Goal: Information Seeking & Learning: Learn about a topic

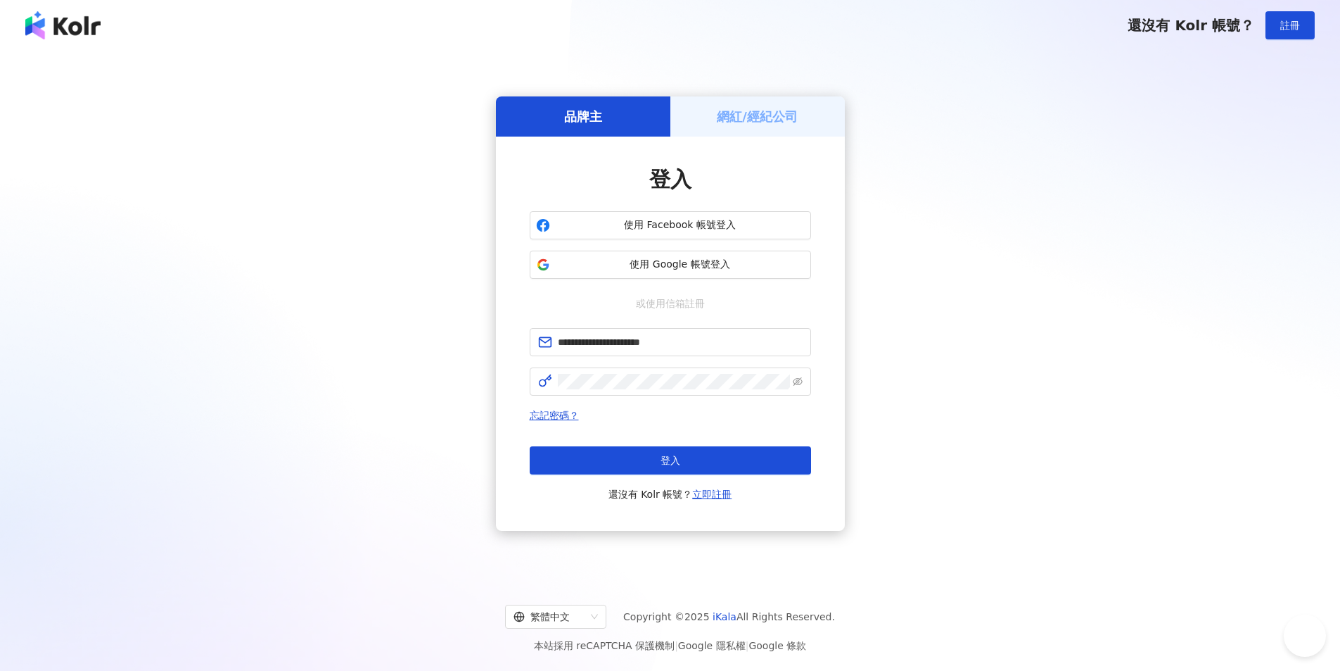
click at [596, 454] on button "登入" at bounding box center [670, 460] width 281 height 28
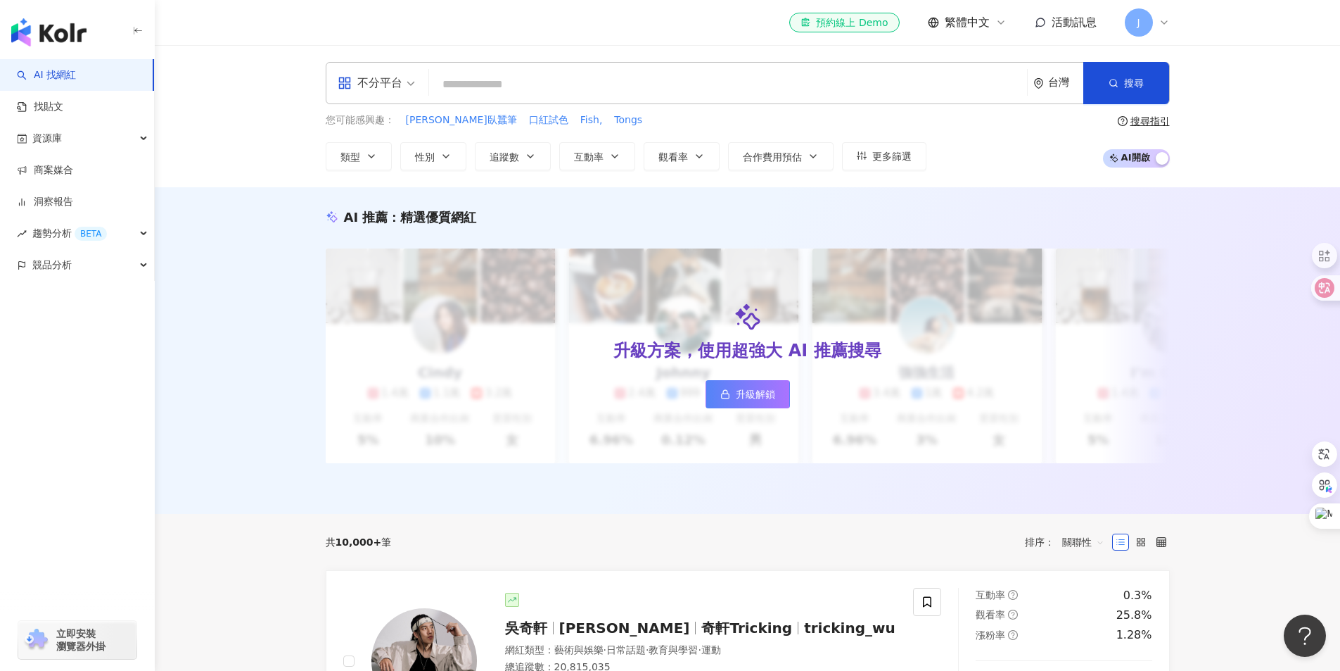
click at [488, 79] on input "search" at bounding box center [728, 84] width 587 height 27
type input "**********"
click at [1150, 78] on button "搜尋" at bounding box center [1127, 83] width 86 height 42
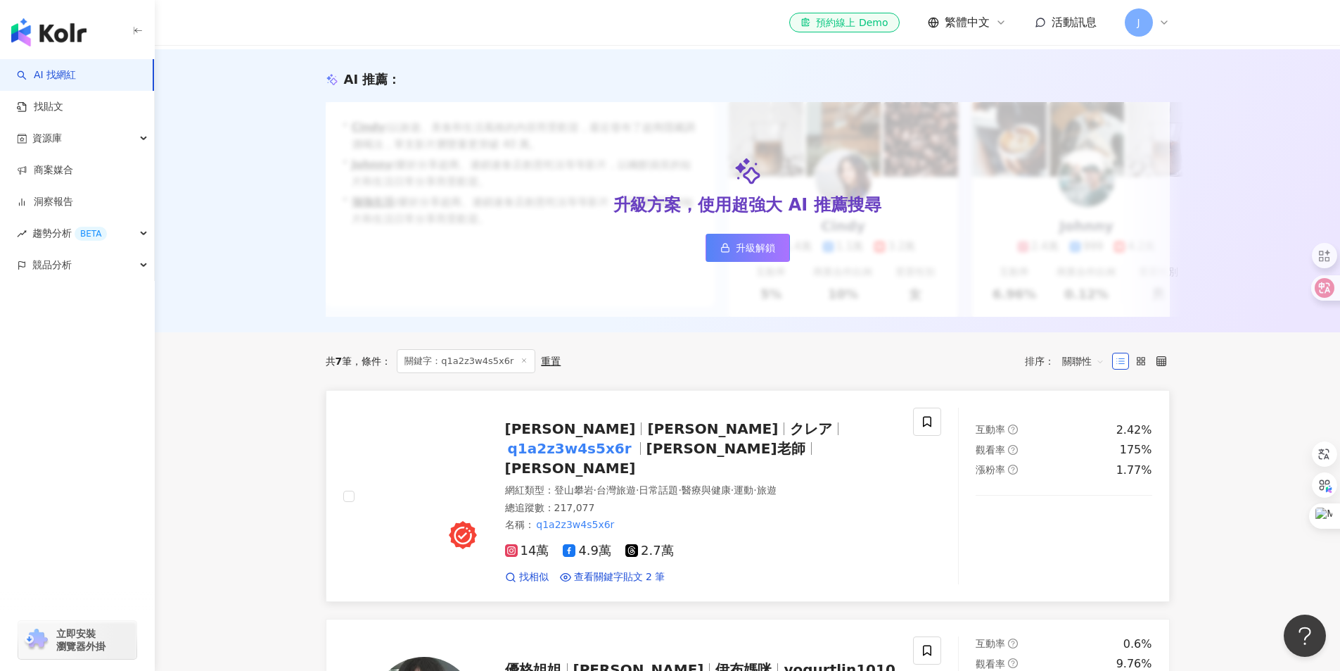
scroll to position [211, 0]
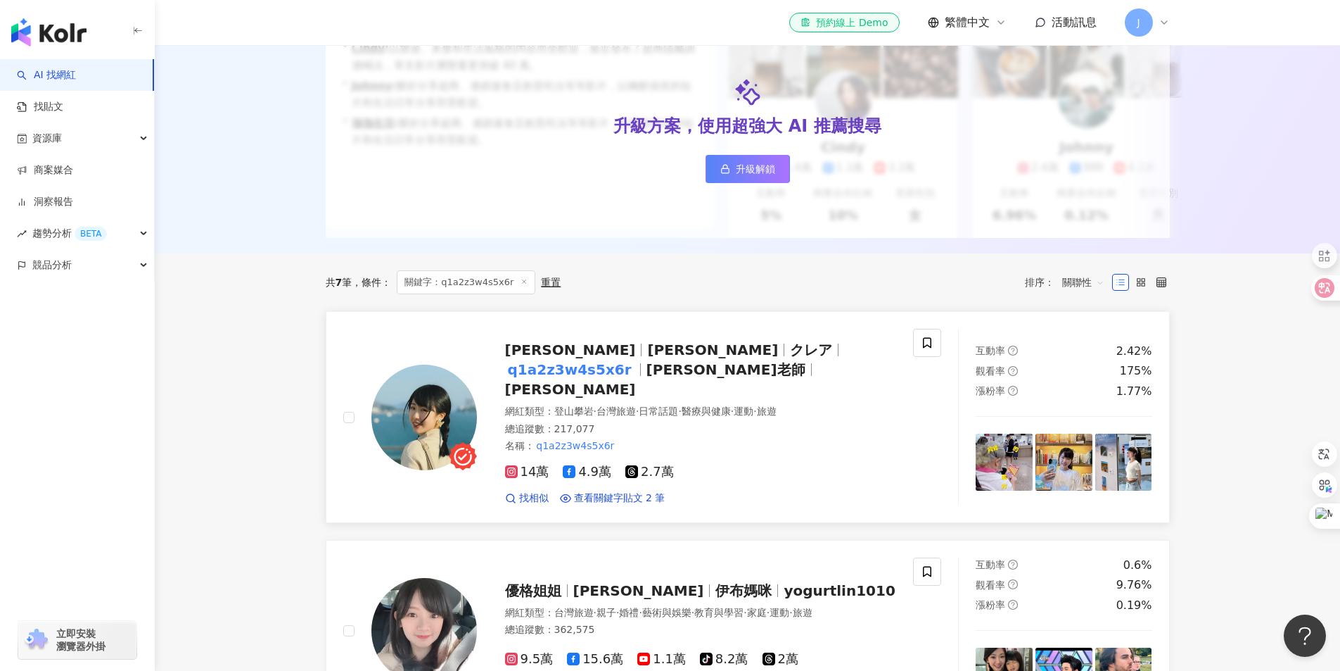
click at [551, 358] on span "[PERSON_NAME]" at bounding box center [576, 349] width 143 height 17
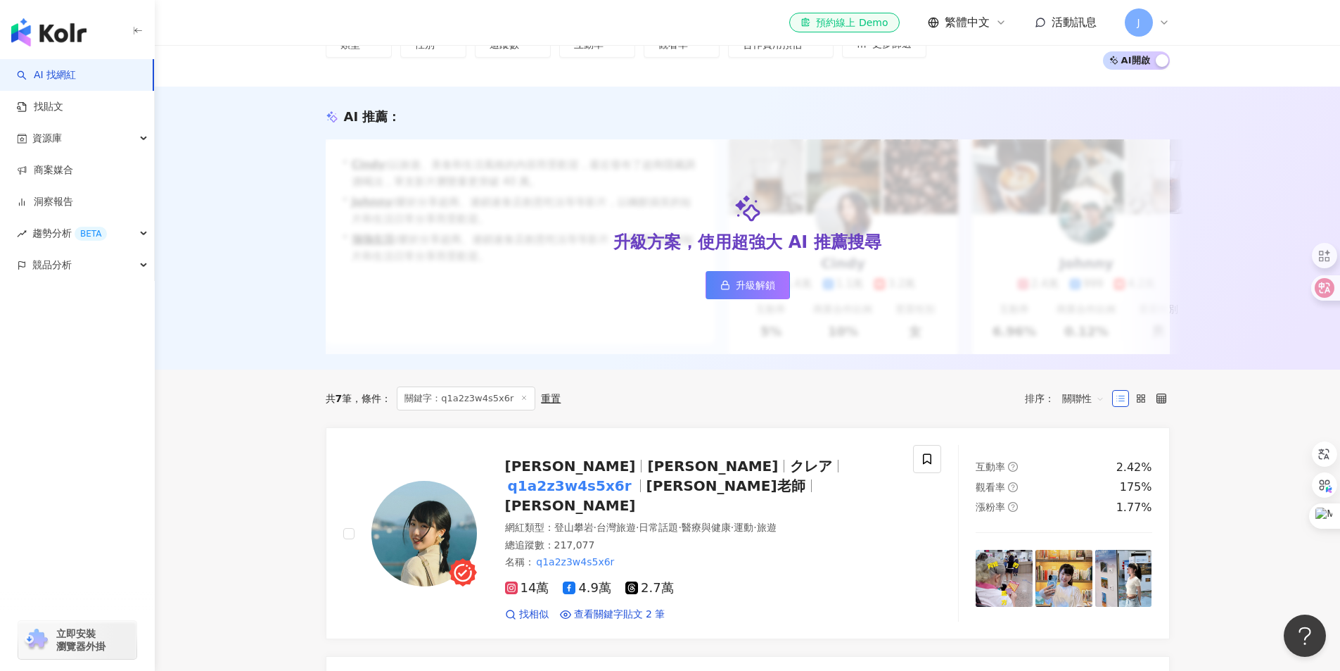
scroll to position [0, 0]
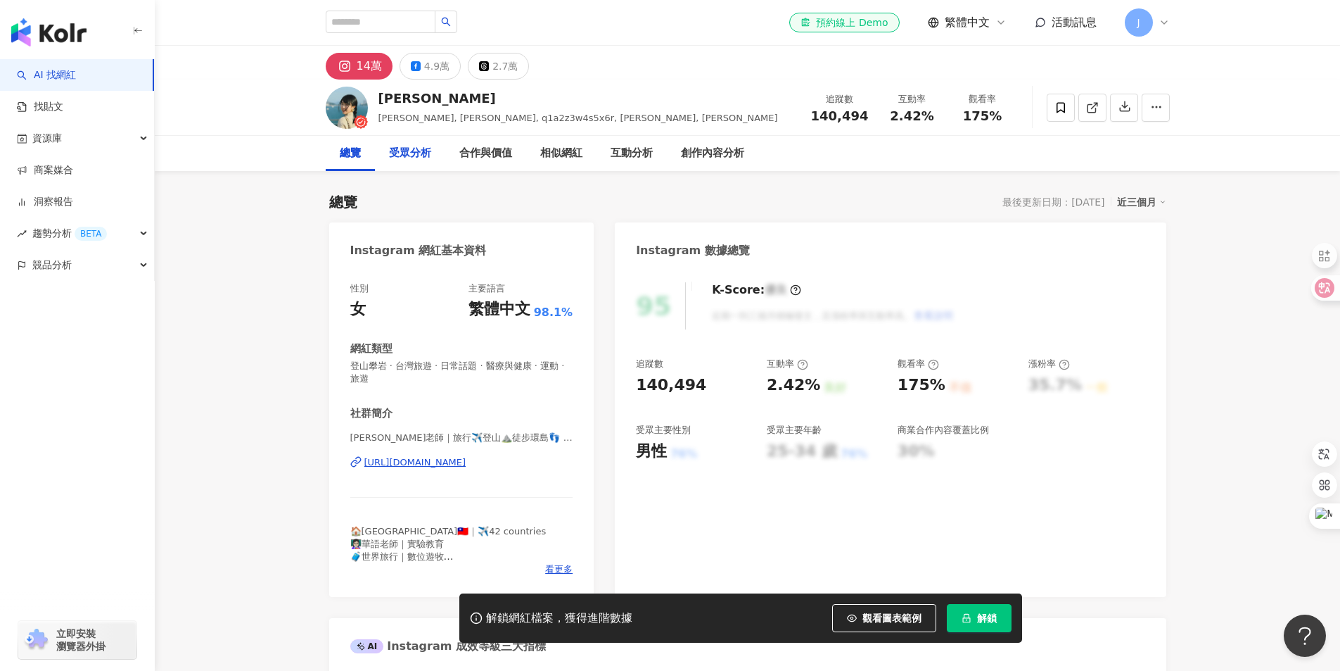
click at [414, 155] on div "受眾分析" at bounding box center [410, 153] width 42 height 17
click at [1116, 113] on button "button" at bounding box center [1124, 108] width 28 height 28
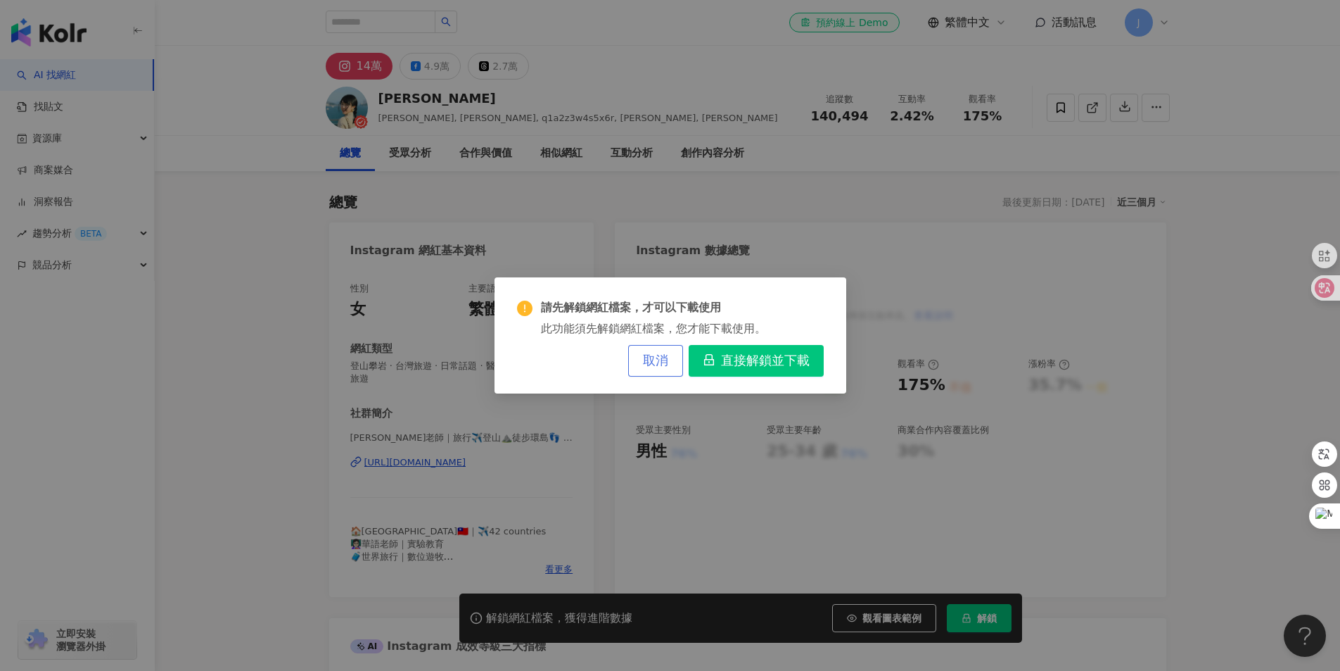
click at [668, 354] on button "取消" at bounding box center [655, 361] width 55 height 32
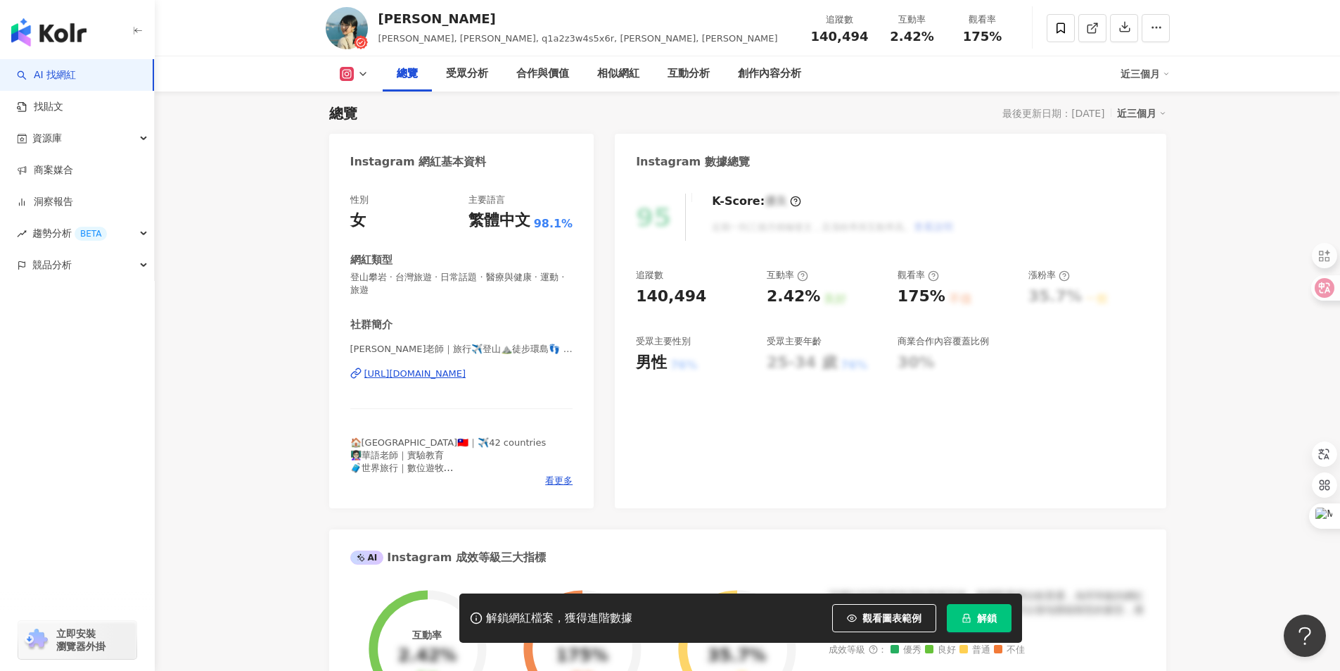
scroll to position [211, 0]
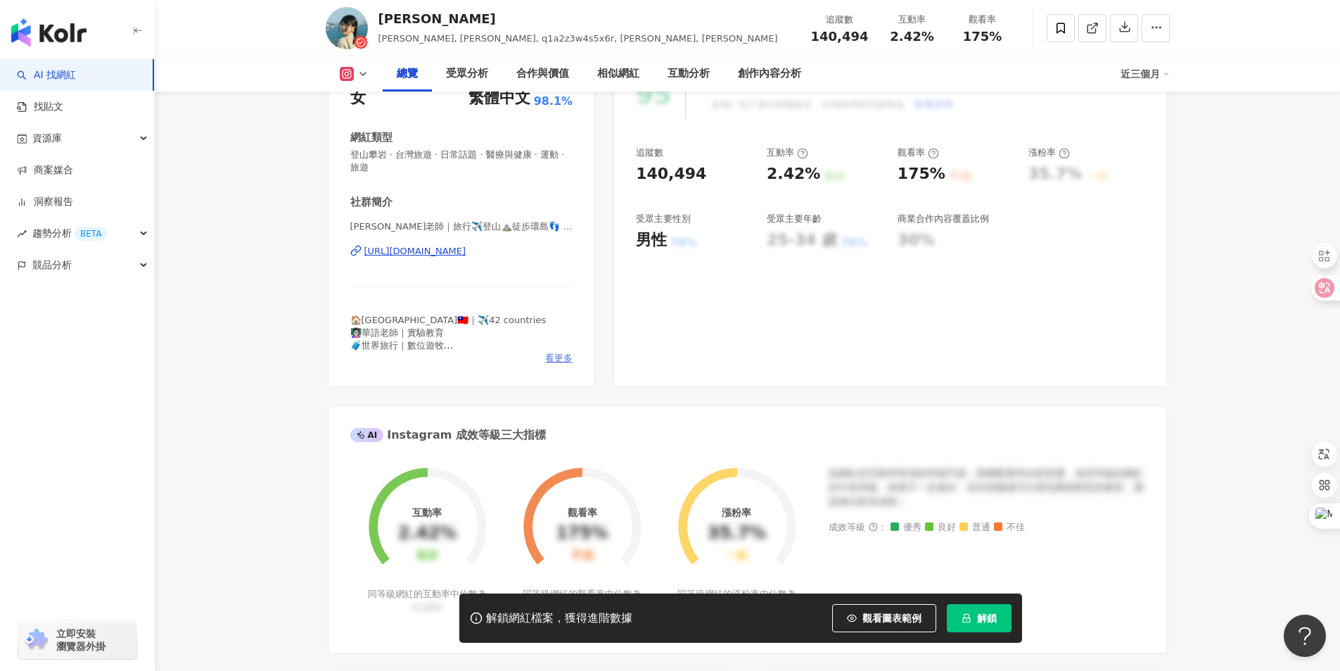
click at [564, 357] on span "看更多" at bounding box center [558, 358] width 27 height 13
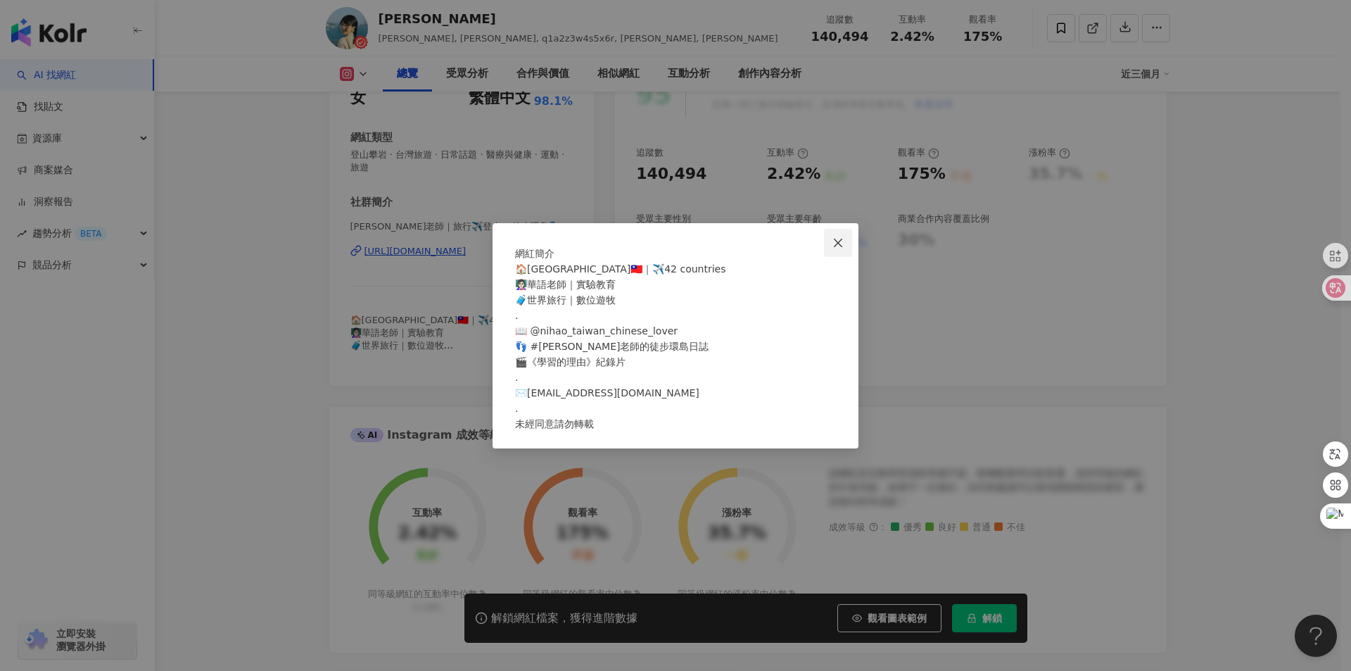
click at [837, 237] on icon "close" at bounding box center [837, 242] width 11 height 11
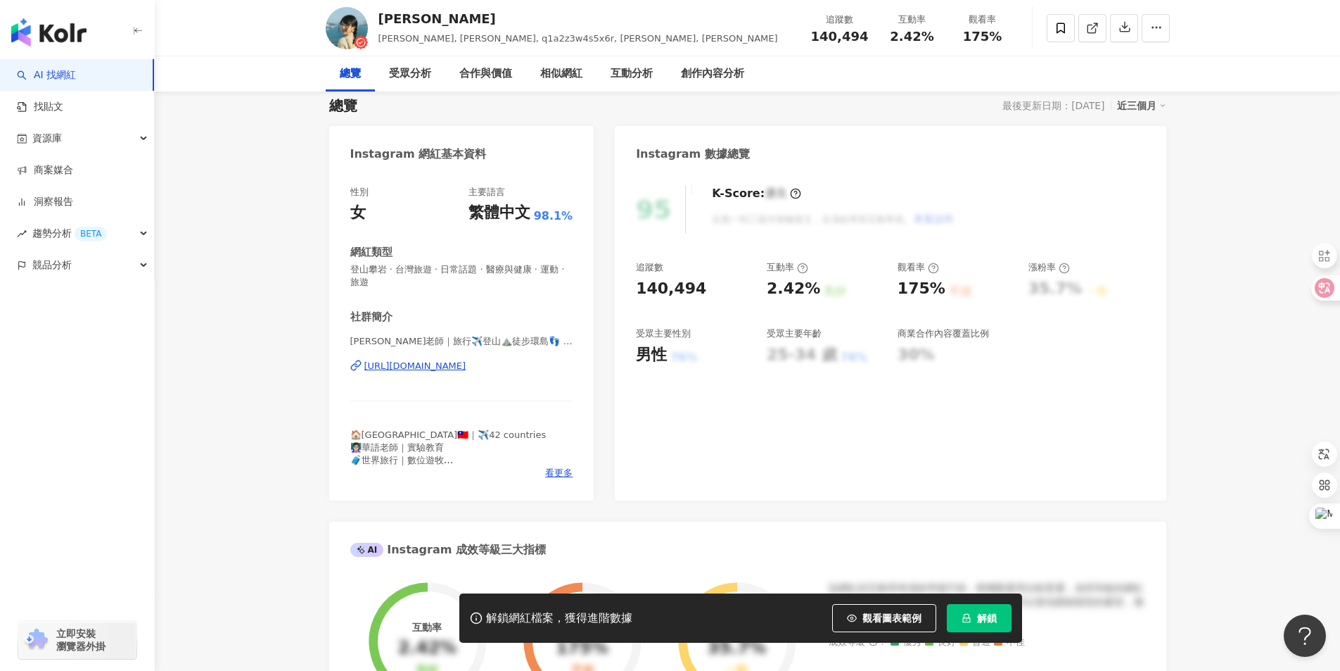
scroll to position [0, 0]
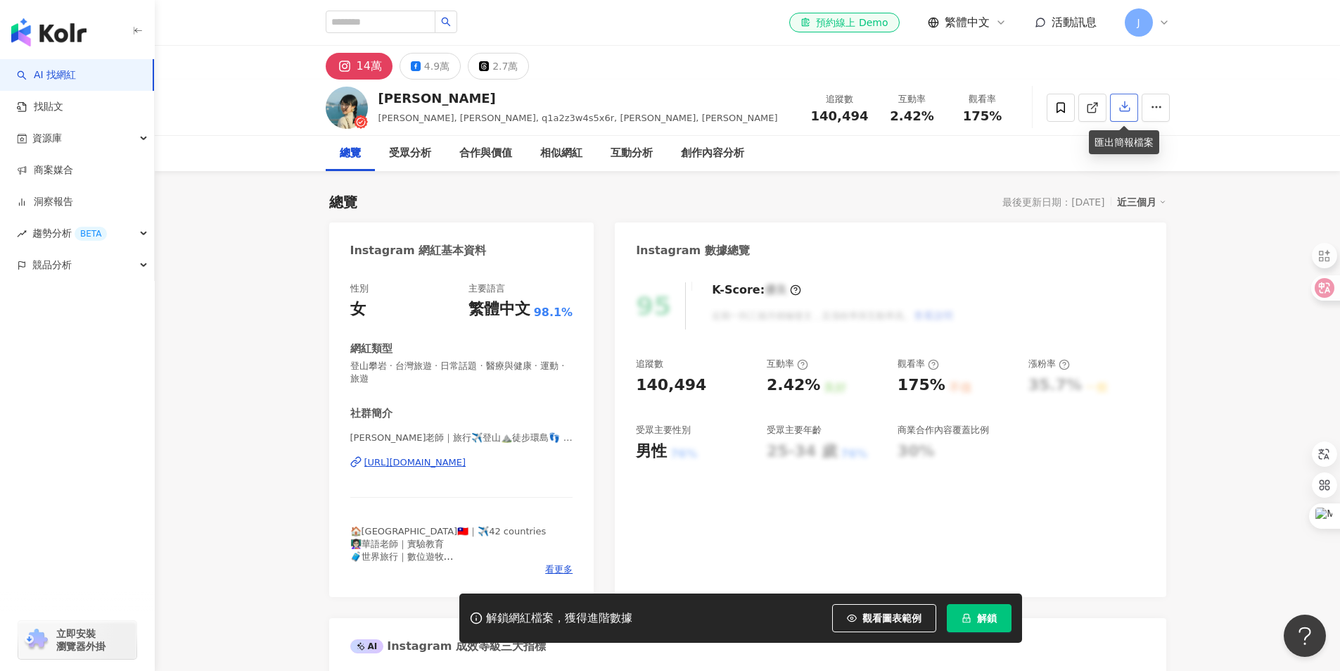
click at [1124, 111] on icon "button" at bounding box center [1125, 107] width 10 height 10
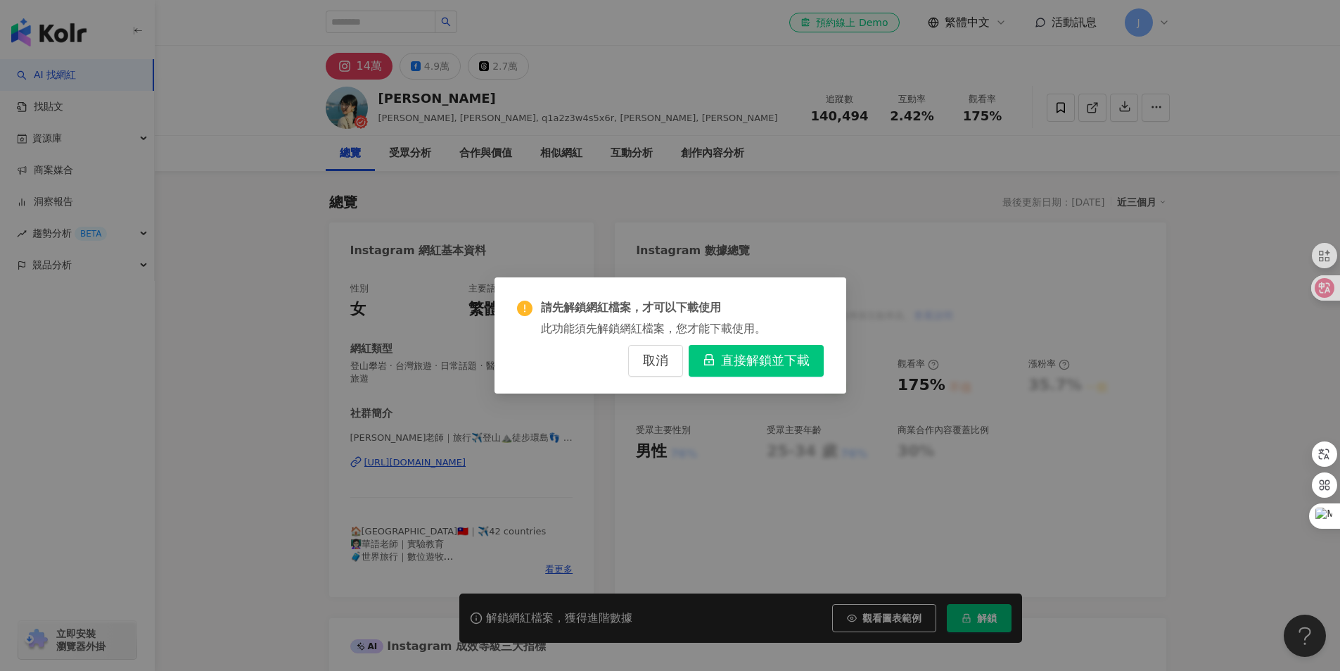
click at [755, 360] on span "直接解鎖並下載" at bounding box center [765, 360] width 89 height 15
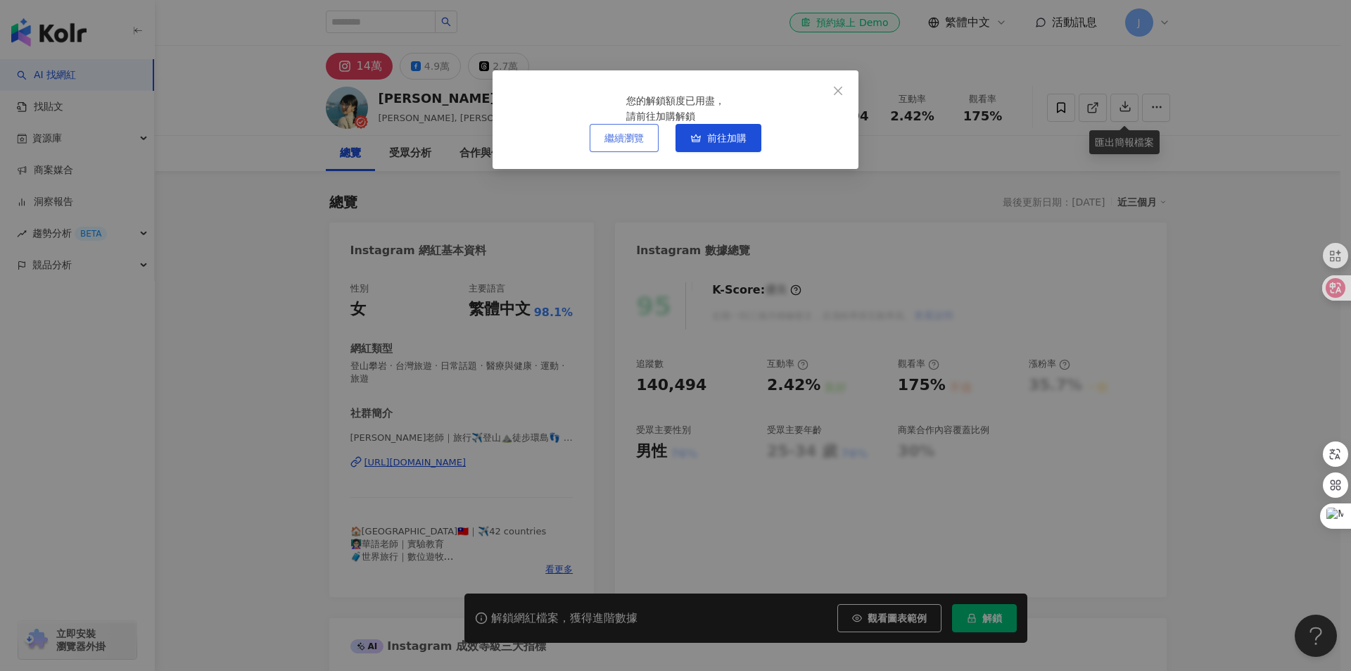
click at [641, 152] on button "繼續瀏覽" at bounding box center [624, 138] width 69 height 28
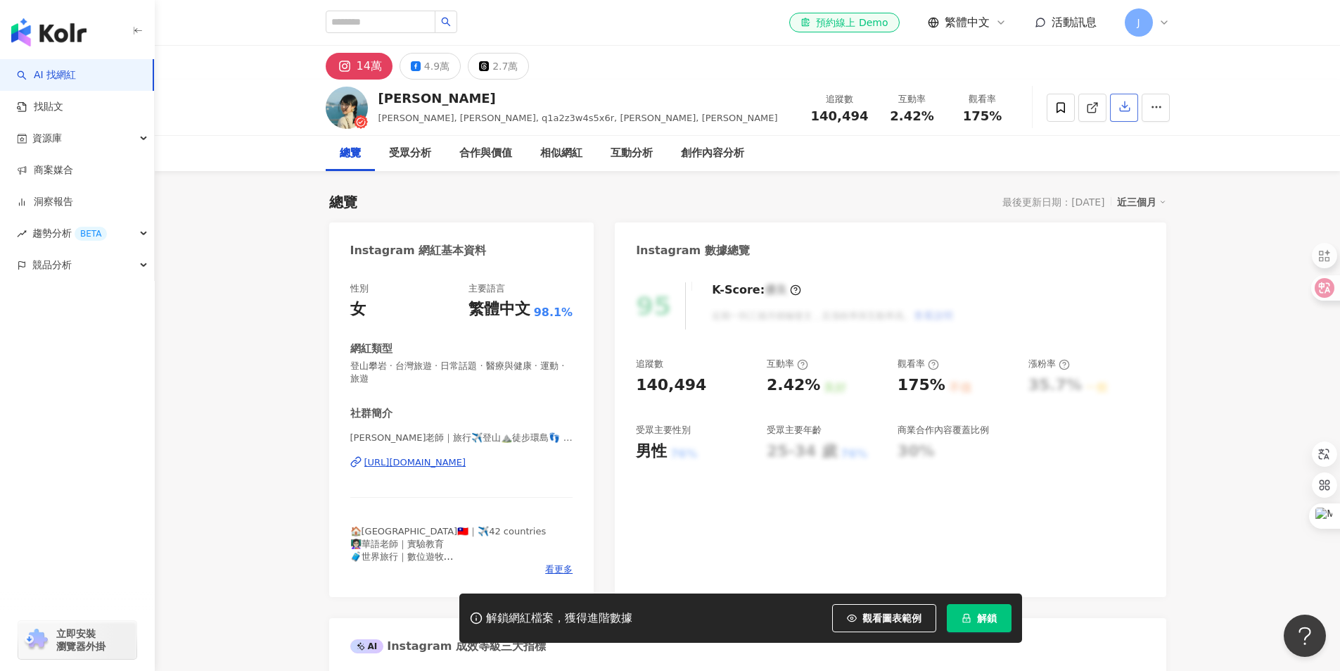
click at [1120, 112] on icon "button" at bounding box center [1125, 106] width 13 height 13
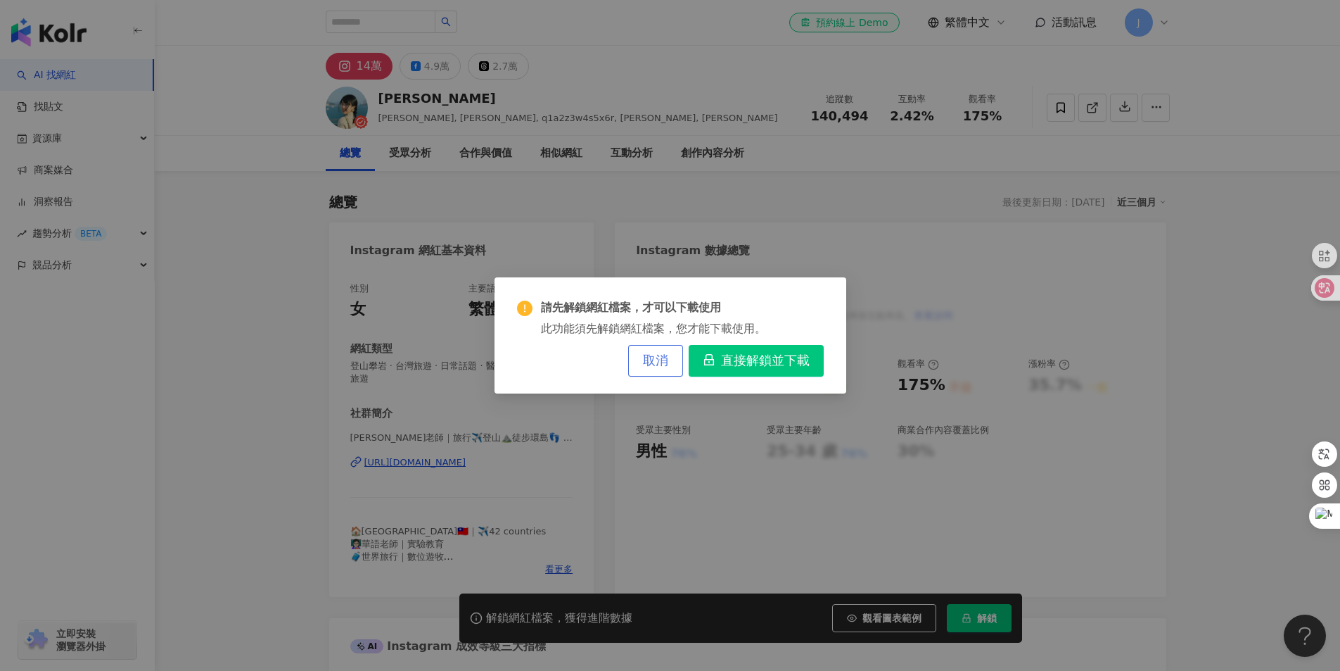
click at [658, 353] on span "取消" at bounding box center [655, 360] width 25 height 15
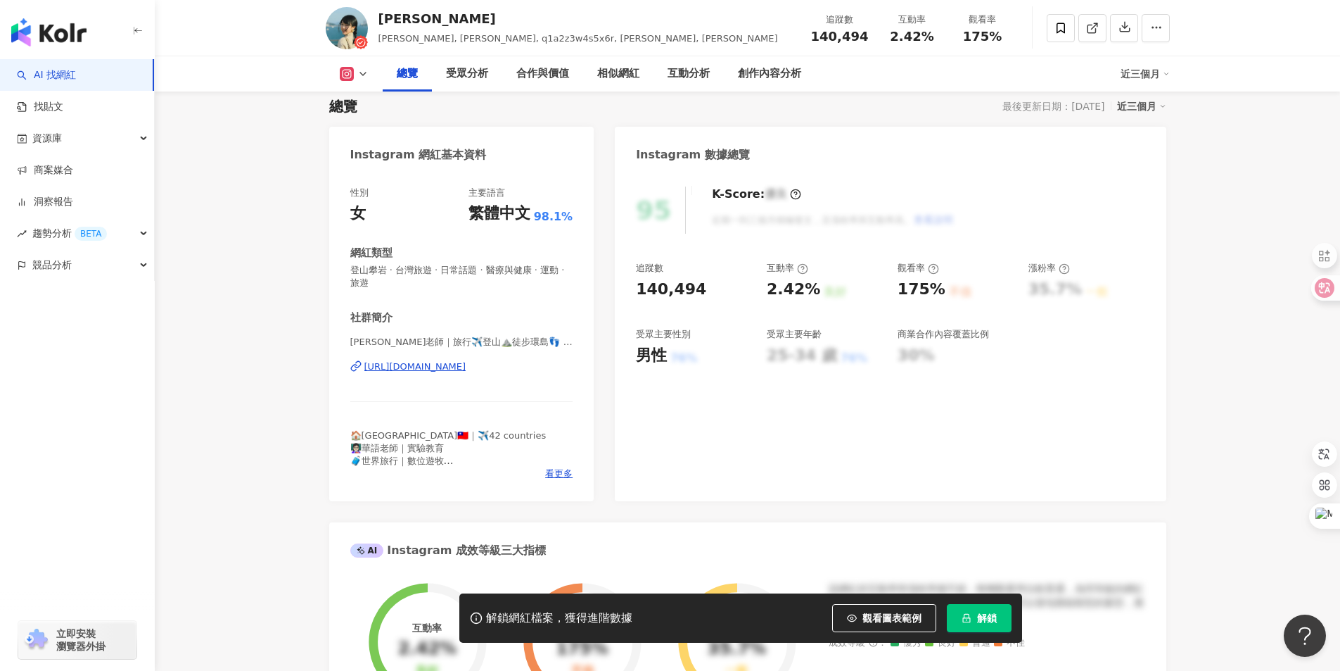
scroll to position [70, 0]
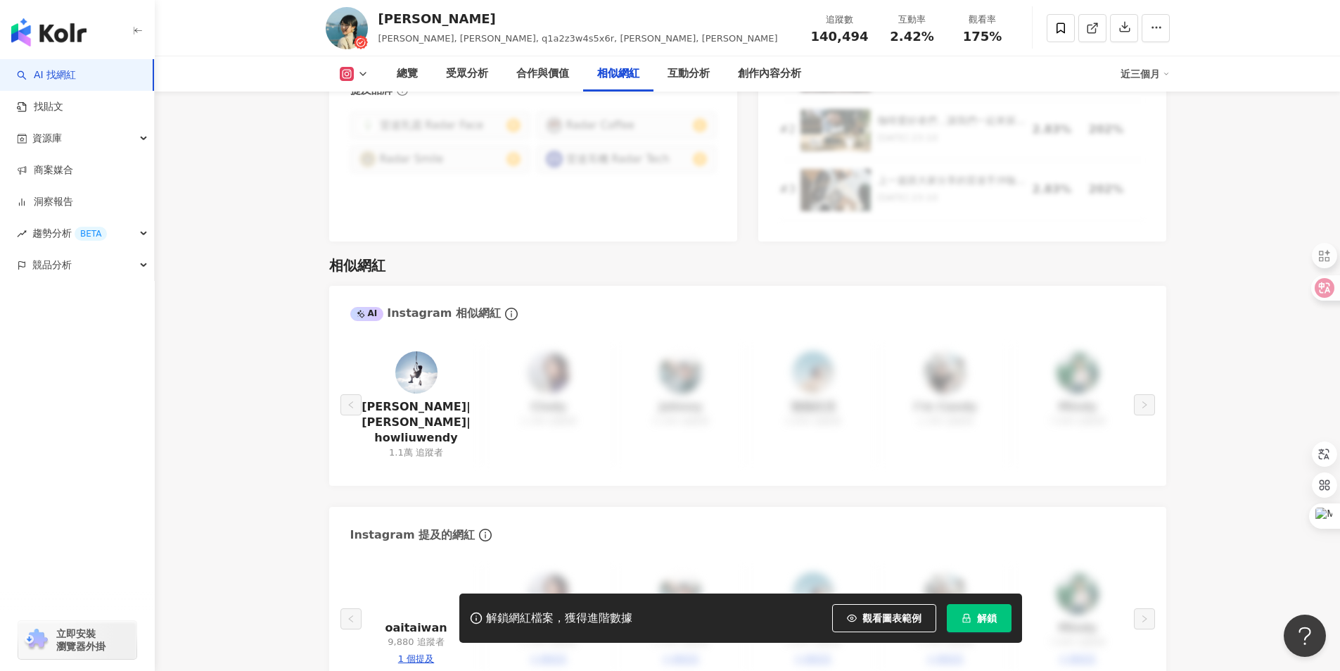
scroll to position [2322, 0]
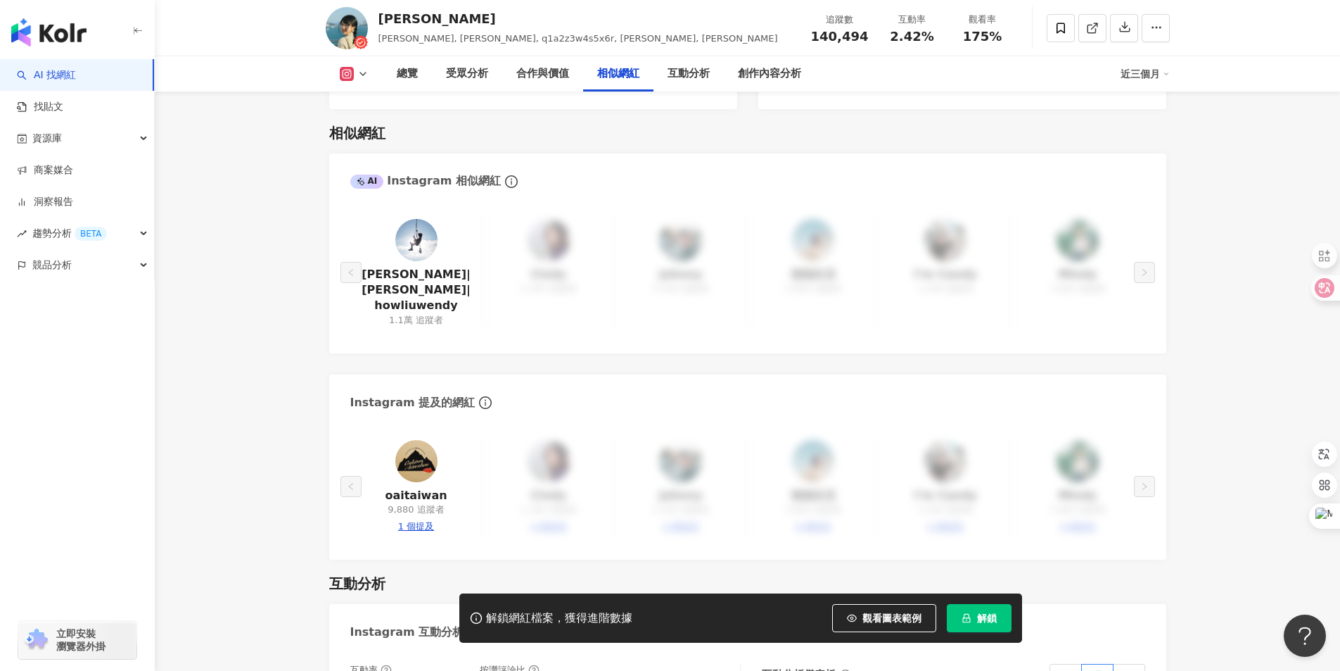
click at [277, 405] on main "14萬 4.9萬 2.7萬 [PERSON_NAME] [PERSON_NAME] Tsai, [PERSON_NAME], q1a2z3w4s5x6r, […" at bounding box center [748, 106] width 1186 height 4765
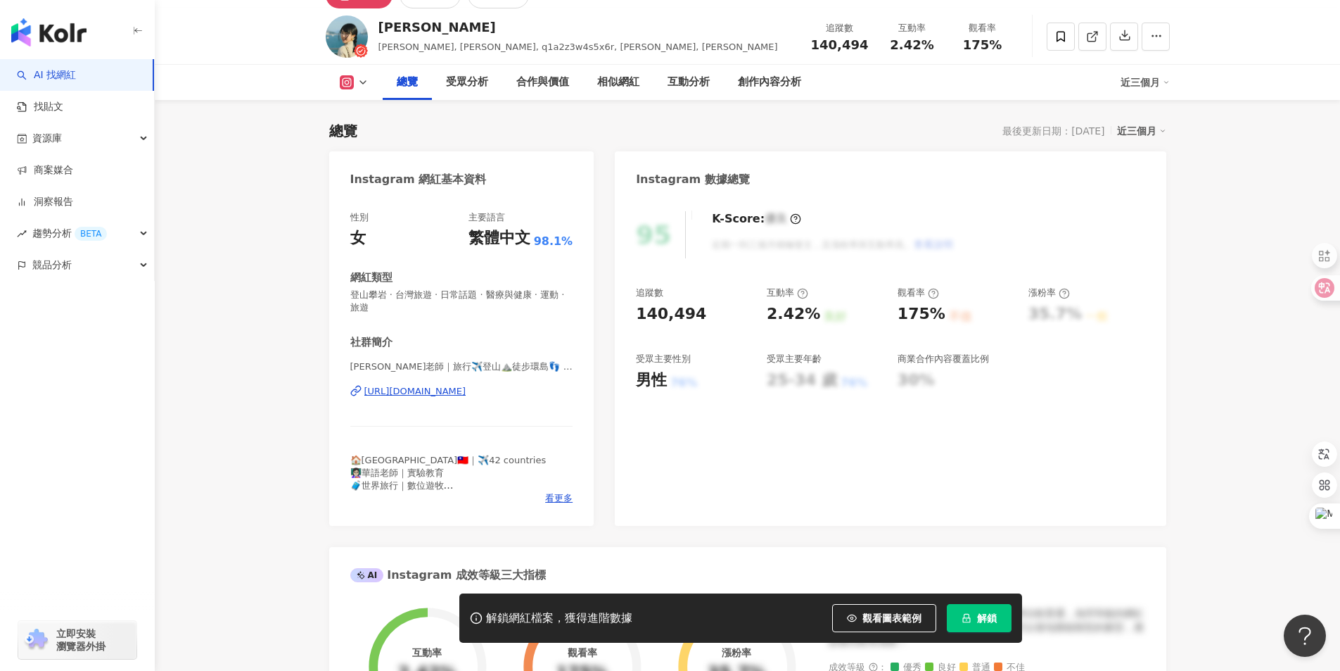
scroll to position [70, 0]
drag, startPoint x: 1315, startPoint y: 2, endPoint x: 976, endPoint y: 467, distance: 575.6
click at [976, 467] on div "95 K-Score : 優良 近期一到三個月積極發文，且漲粉率與互動率高。 查看說明 追蹤數 140,494 互動率 2.42% 良好 觀看率 175% 不…" at bounding box center [890, 362] width 551 height 329
drag, startPoint x: 1187, startPoint y: 462, endPoint x: 1198, endPoint y: 513, distance: 51.7
